Goal: Task Accomplishment & Management: Use online tool/utility

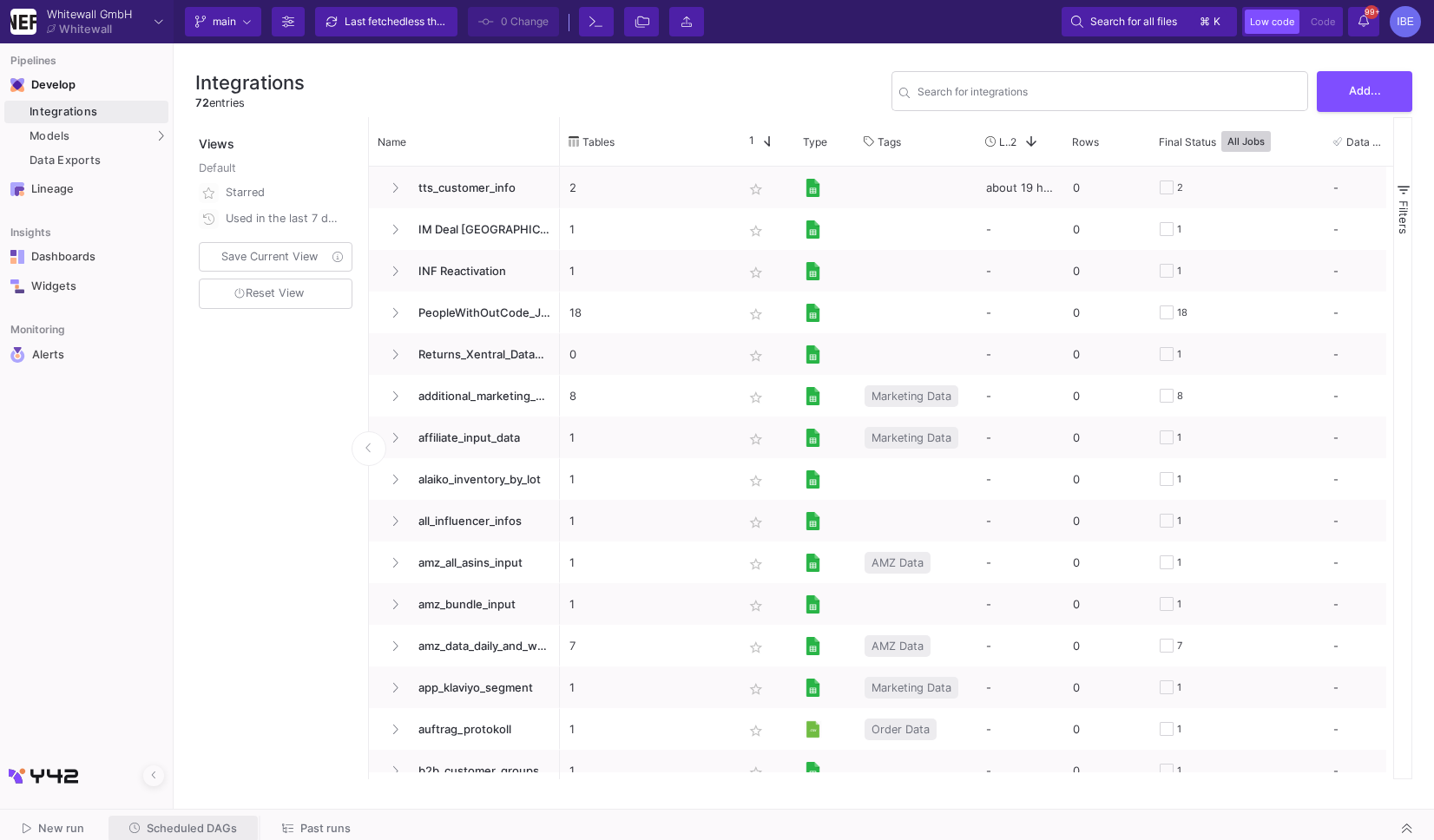
click at [201, 822] on span "Scheduled DAGs" at bounding box center [192, 828] width 90 height 13
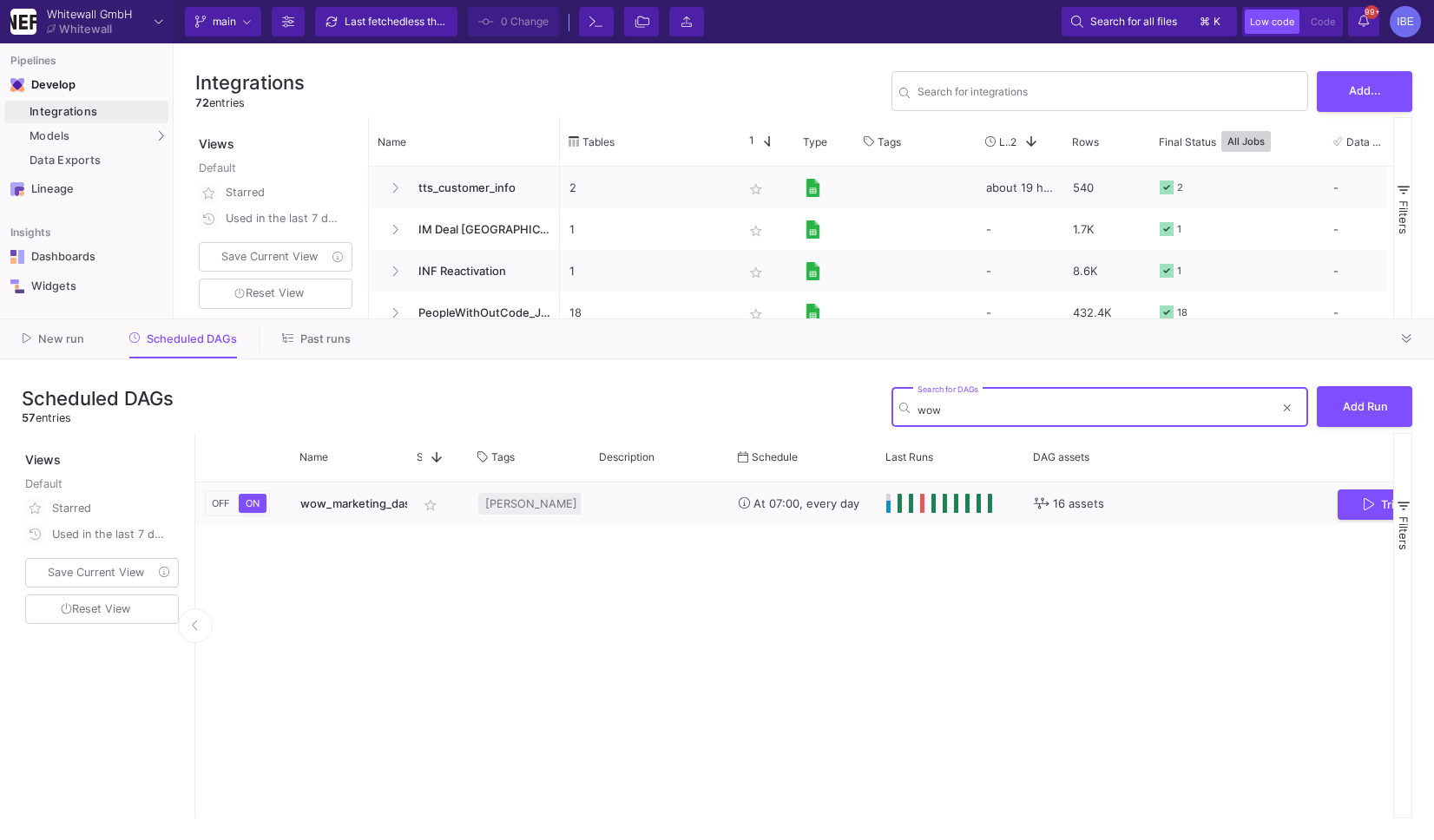
type input "wow"
